Goal: Check status

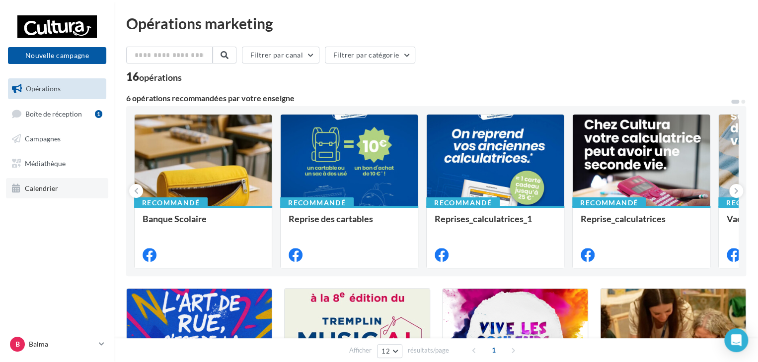
click at [43, 188] on span "Calendrier" at bounding box center [41, 188] width 33 height 8
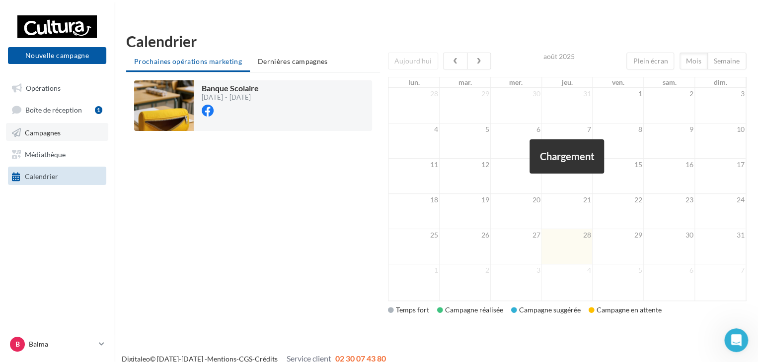
click at [57, 134] on span "Campagnes" at bounding box center [43, 132] width 36 height 8
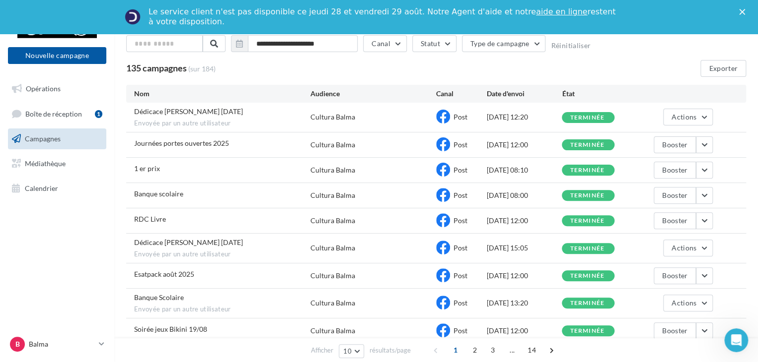
scroll to position [140, 0]
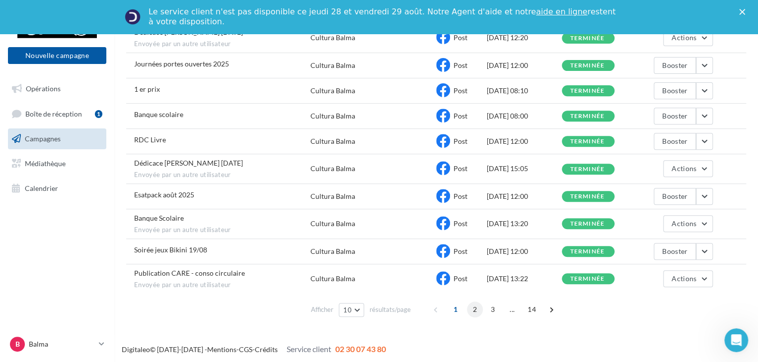
click at [476, 306] on span "2" at bounding box center [475, 310] width 16 height 16
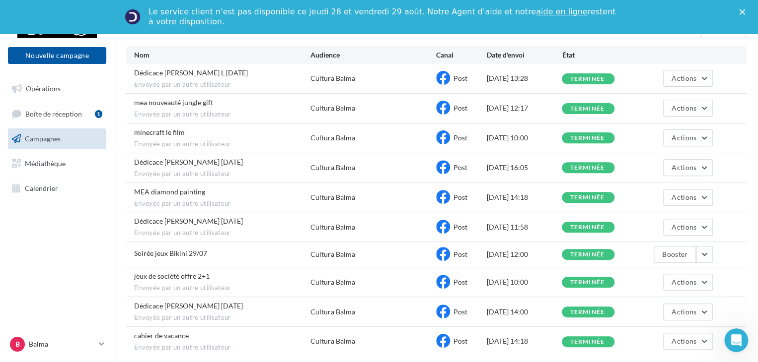
scroll to position [123, 0]
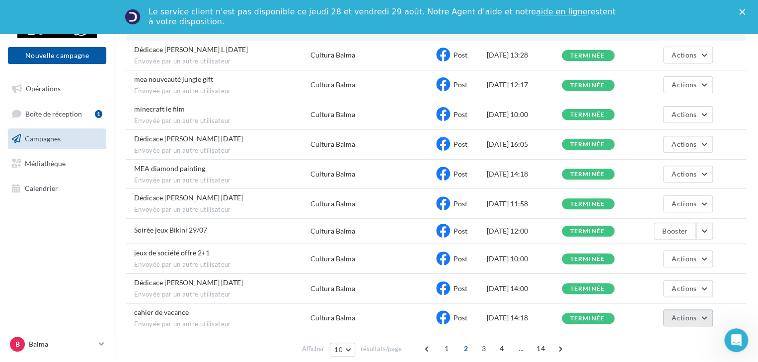
click at [700, 316] on button "Actions" at bounding box center [688, 318] width 50 height 17
click at [631, 259] on button "Voir les résultats" at bounding box center [662, 269] width 99 height 26
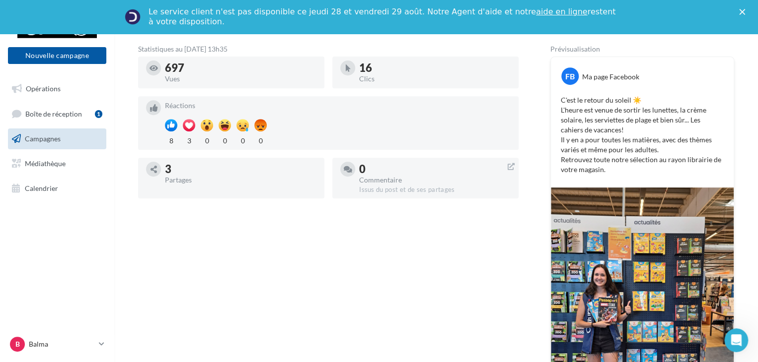
scroll to position [199, 0]
